Goal: Find specific page/section: Find specific page/section

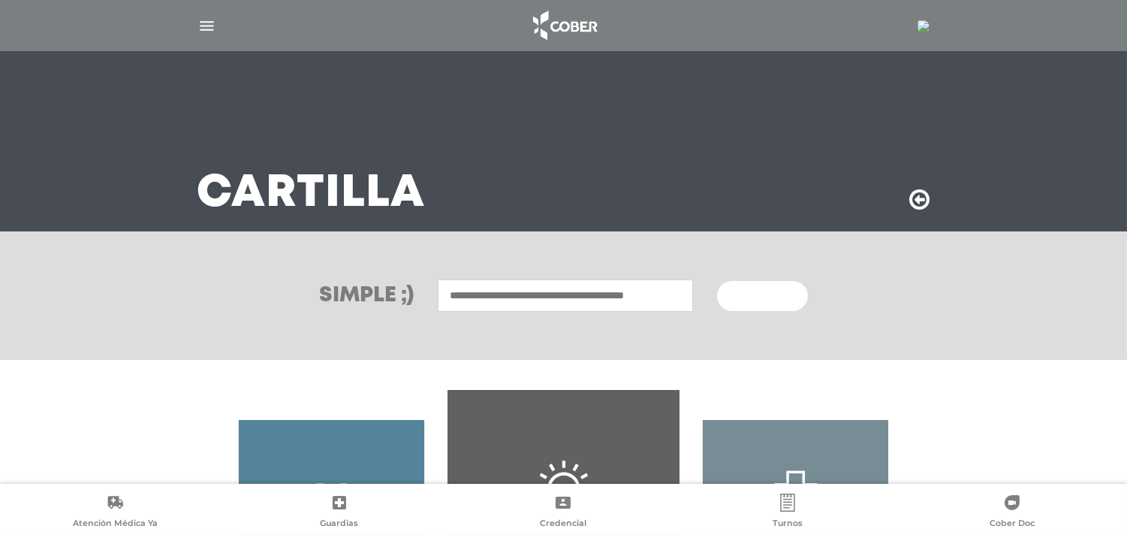
click at [520, 298] on input "text" at bounding box center [565, 295] width 255 height 32
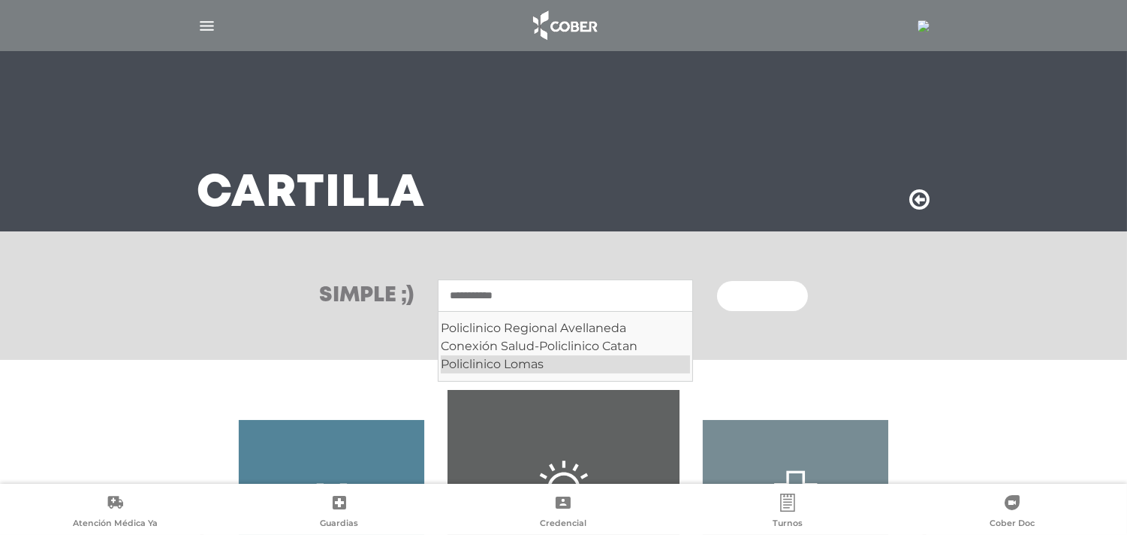
click at [548, 363] on div "Policlinico Lomas" at bounding box center [565, 364] width 249 height 18
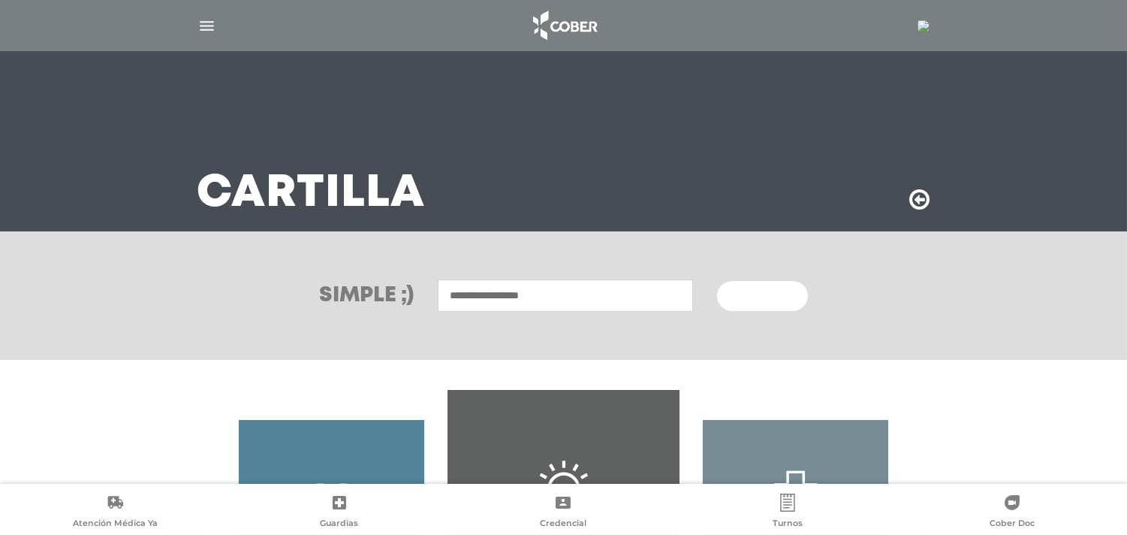
type input "**********"
click at [776, 300] on span "Buscar" at bounding box center [757, 296] width 44 height 11
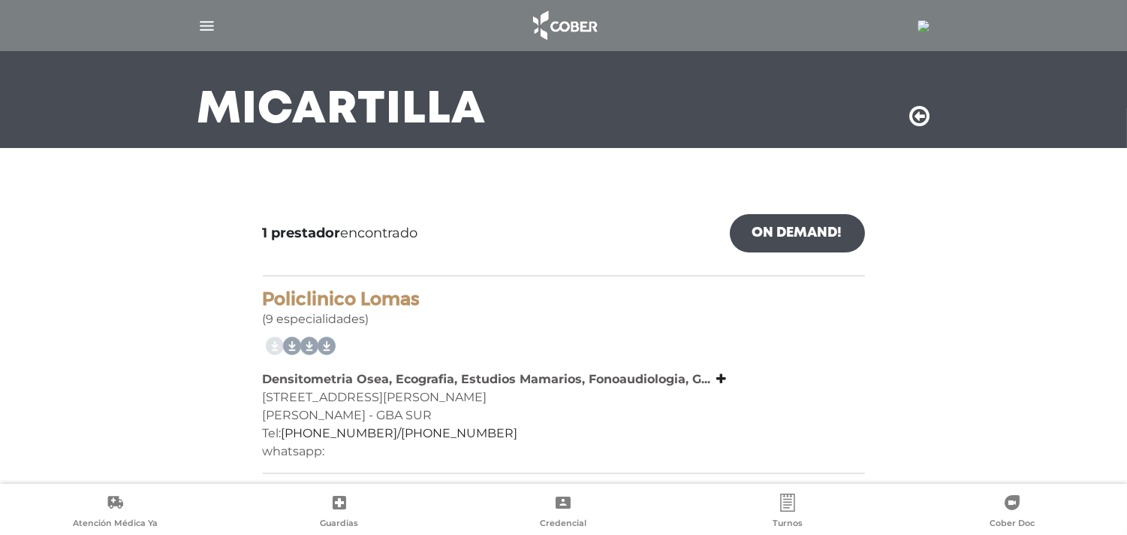
scroll to position [84, 0]
click at [923, 117] on icon at bounding box center [920, 116] width 20 height 24
